Goal: Check status: Check status

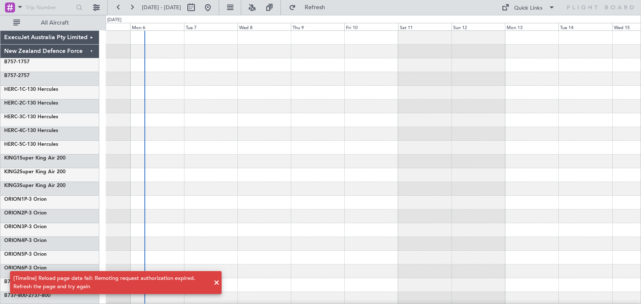
click at [215, 284] on span at bounding box center [216, 283] width 10 height 10
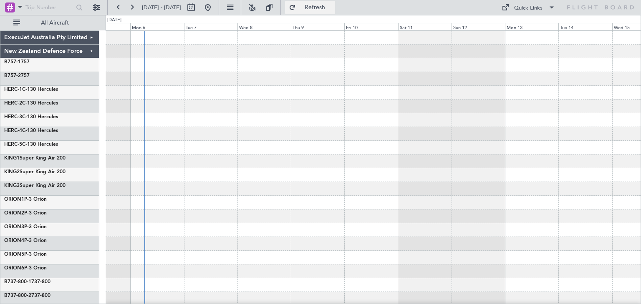
click at [332, 5] on span "Refresh" at bounding box center [314, 8] width 35 height 6
click at [318, 2] on button "Refresh" at bounding box center [310, 7] width 50 height 13
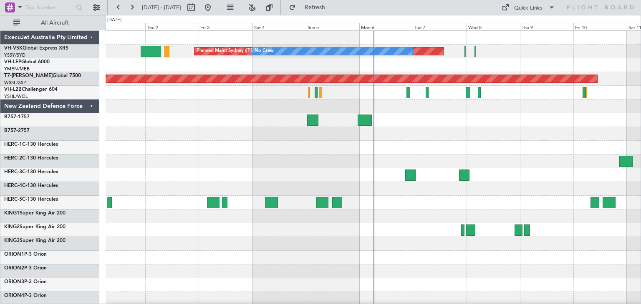
click at [93, 39] on div "ExecuJet Australia Pty Limited" at bounding box center [49, 38] width 99 height 14
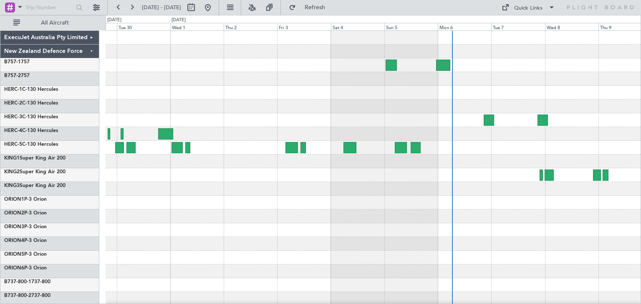
click at [343, 222] on div at bounding box center [373, 217] width 535 height 14
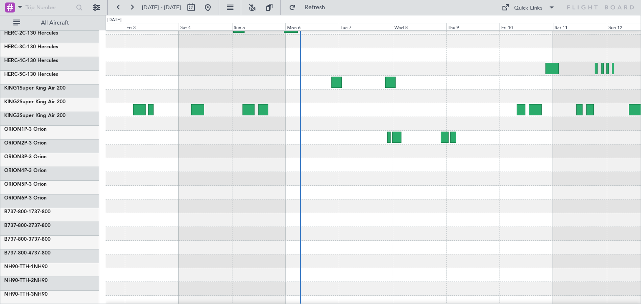
scroll to position [26, 0]
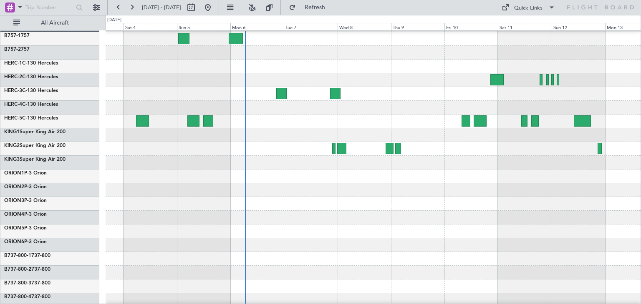
click at [339, 196] on div at bounding box center [373, 190] width 535 height 14
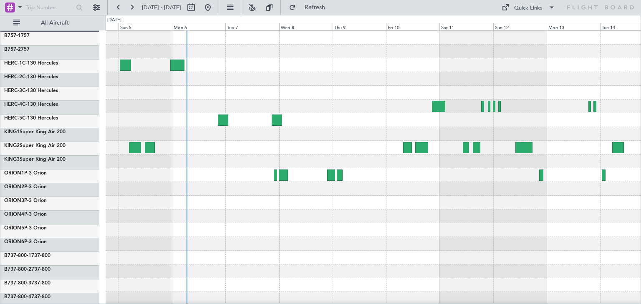
scroll to position [0, 0]
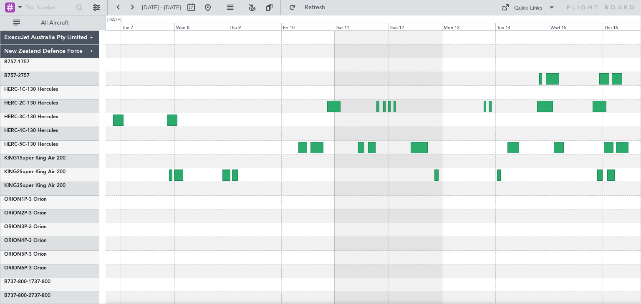
click at [285, 246] on div at bounding box center [373, 203] width 535 height 344
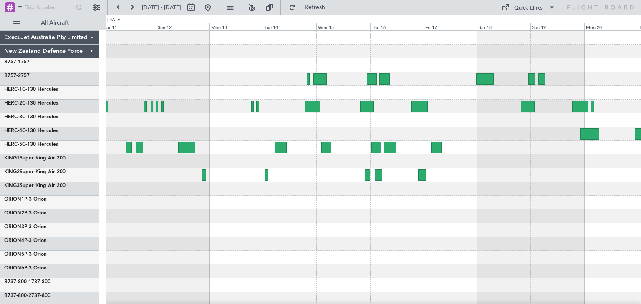
click at [296, 215] on div at bounding box center [373, 203] width 535 height 344
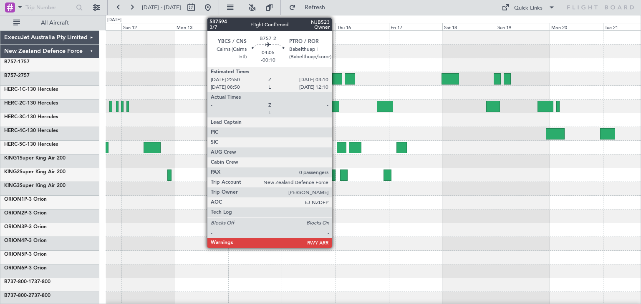
click at [335, 76] on div at bounding box center [337, 78] width 10 height 11
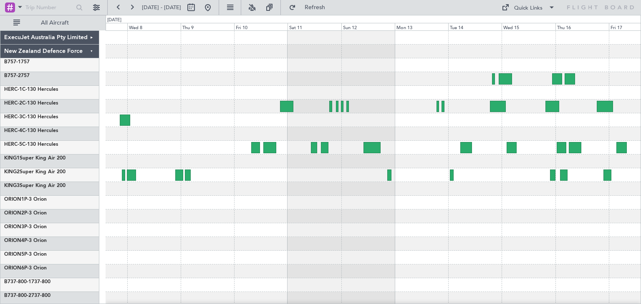
click at [427, 156] on div at bounding box center [373, 203] width 535 height 344
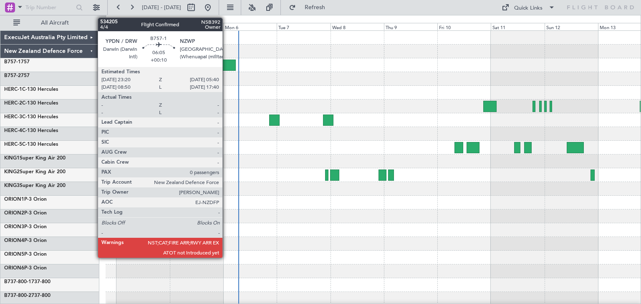
click at [226, 62] on div at bounding box center [228, 65] width 14 height 11
click at [228, 65] on div at bounding box center [228, 65] width 14 height 11
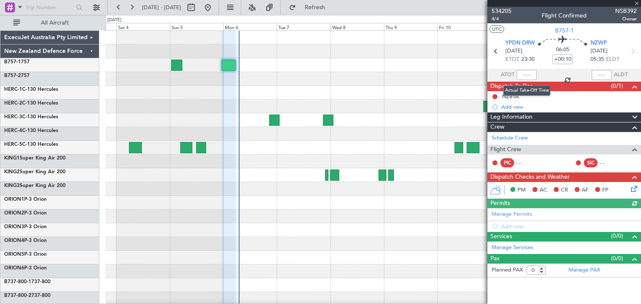
click at [527, 73] on div at bounding box center [526, 75] width 20 height 10
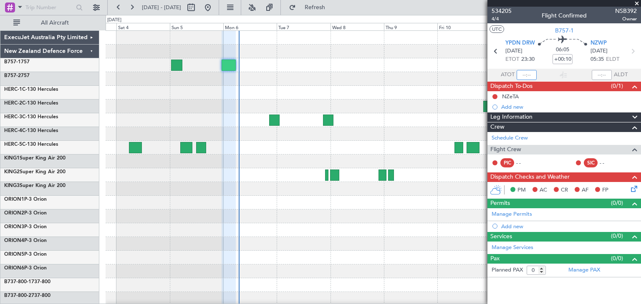
click at [525, 74] on input "text" at bounding box center [526, 75] width 20 height 10
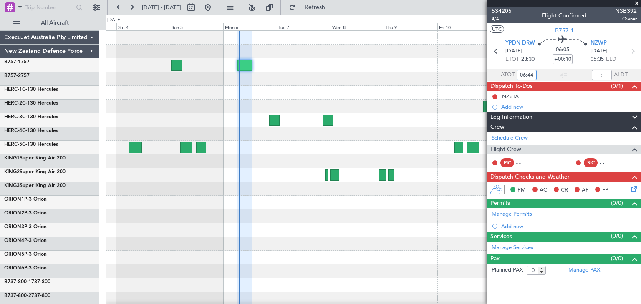
type input "06:44"
click at [637, 2] on span at bounding box center [636, 4] width 8 height 8
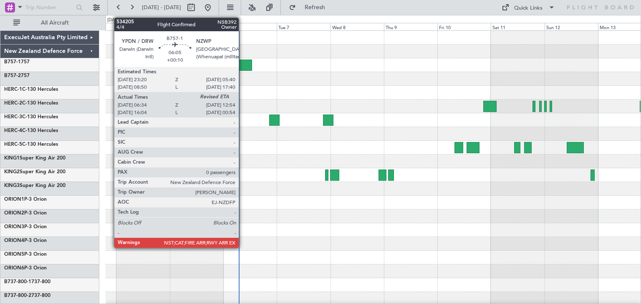
click at [242, 62] on div at bounding box center [244, 65] width 14 height 11
click at [244, 63] on div at bounding box center [244, 65] width 14 height 11
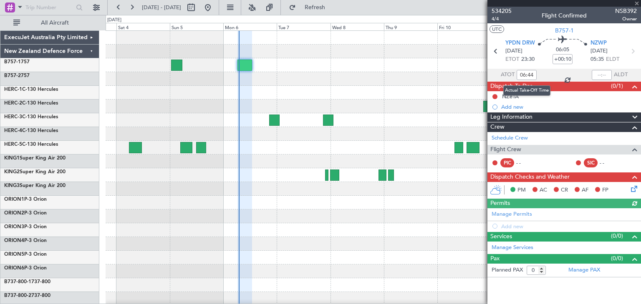
click at [520, 73] on div "06:44" at bounding box center [526, 75] width 20 height 10
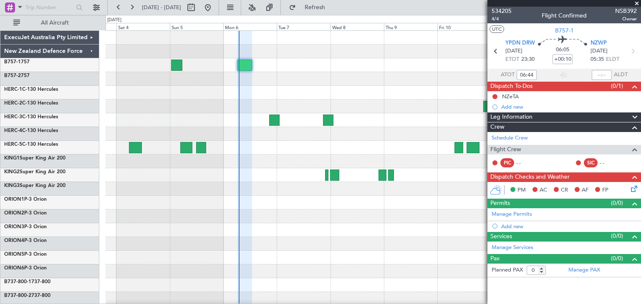
click at [537, 72] on section "ATOT 06:44 ALDT" at bounding box center [563, 75] width 153 height 13
click at [524, 73] on input "06:44" at bounding box center [526, 75] width 20 height 10
click at [465, 70] on div at bounding box center [373, 65] width 535 height 14
click at [639, 3] on span at bounding box center [636, 4] width 8 height 8
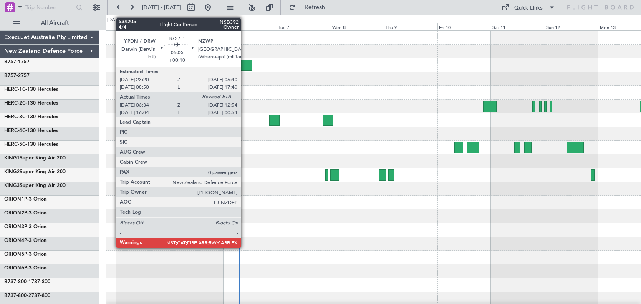
click at [244, 63] on div at bounding box center [244, 65] width 14 height 11
click at [256, 51] on div at bounding box center [373, 52] width 535 height 14
click at [245, 63] on div at bounding box center [244, 65] width 14 height 11
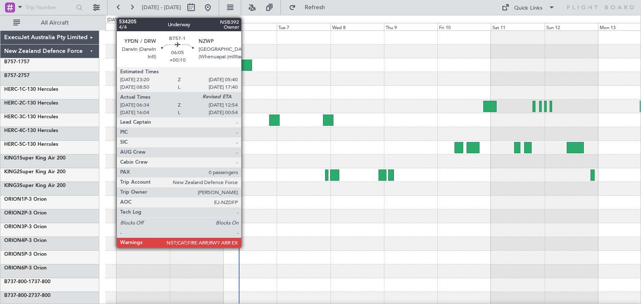
click at [244, 62] on div at bounding box center [244, 65] width 14 height 11
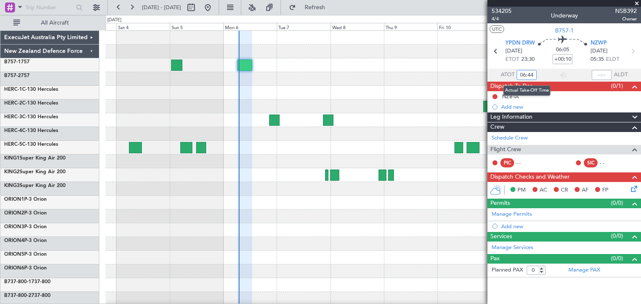
click at [518, 74] on input "06:44" at bounding box center [526, 75] width 20 height 10
click at [533, 73] on input "06:44" at bounding box center [526, 75] width 20 height 10
click at [532, 73] on input "06:44" at bounding box center [526, 75] width 20 height 10
click at [528, 75] on input "06:44" at bounding box center [526, 75] width 20 height 10
click at [525, 72] on input "06:44" at bounding box center [526, 75] width 20 height 10
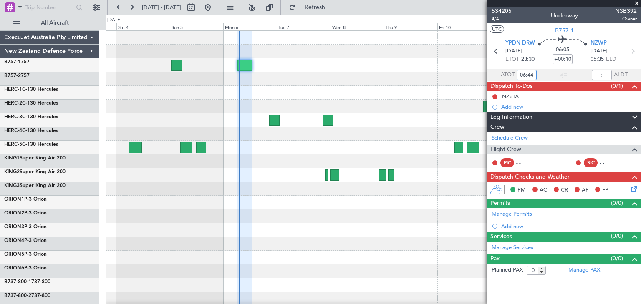
click at [305, 61] on div at bounding box center [373, 65] width 535 height 14
drag, startPoint x: 520, startPoint y: 74, endPoint x: 533, endPoint y: 74, distance: 12.9
click at [533, 74] on input "06:44" at bounding box center [526, 75] width 20 height 10
drag, startPoint x: 636, startPoint y: 4, endPoint x: 607, endPoint y: 15, distance: 30.4
click at [636, 5] on span at bounding box center [636, 4] width 8 height 8
